Goal: Find specific page/section: Find specific page/section

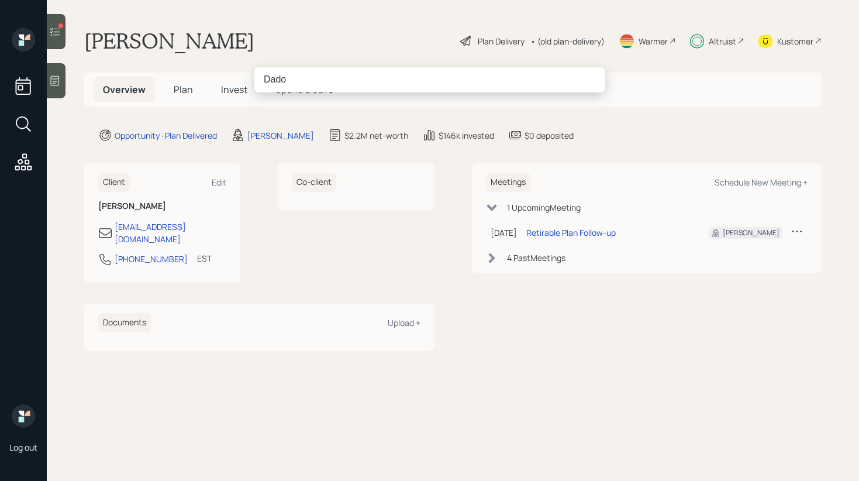
click at [267, 80] on input "Dado" at bounding box center [429, 79] width 351 height 25
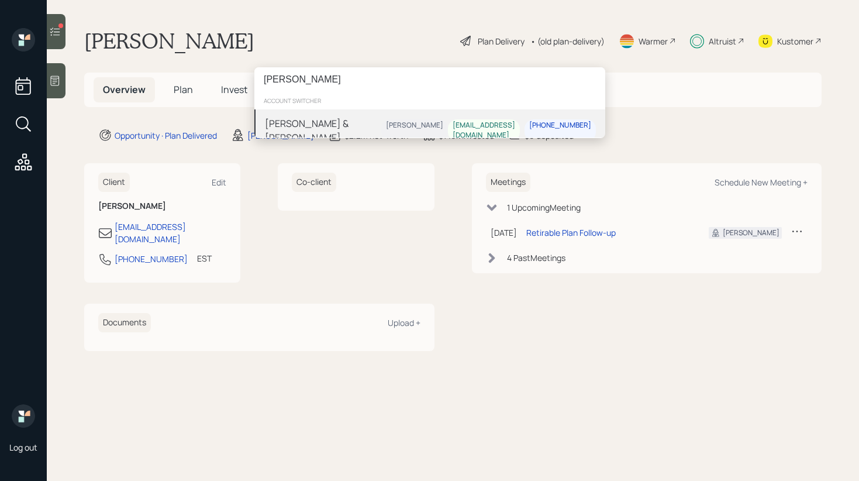
type input "Bob dado"
click at [307, 124] on div "[PERSON_NAME] & [PERSON_NAME]" at bounding box center [323, 130] width 116 height 28
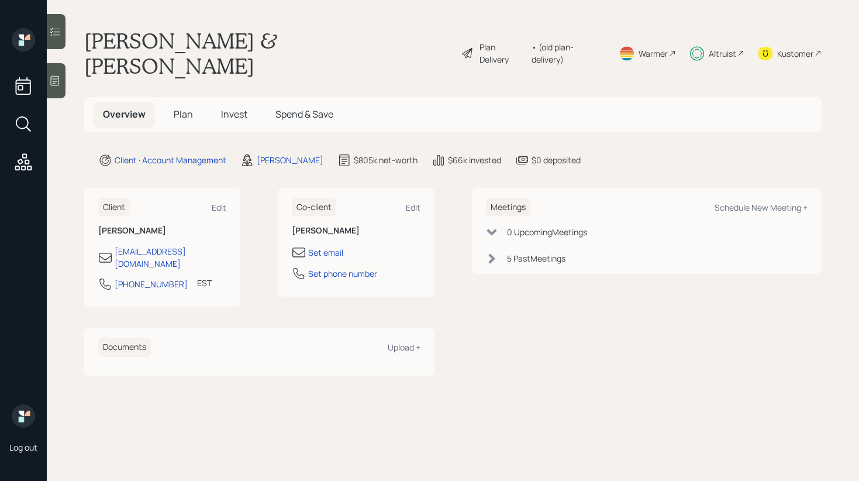
click at [55, 36] on icon at bounding box center [55, 32] width 12 height 12
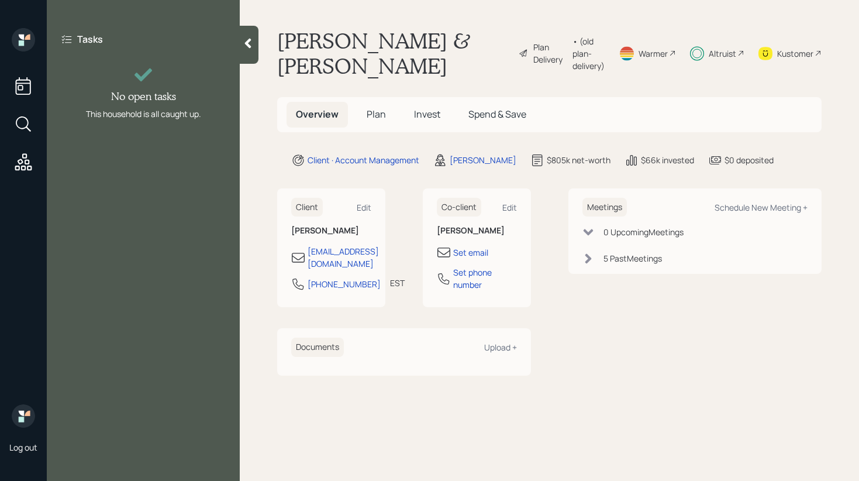
click at [252, 46] on icon at bounding box center [248, 43] width 12 height 12
